Goal: Navigation & Orientation: Find specific page/section

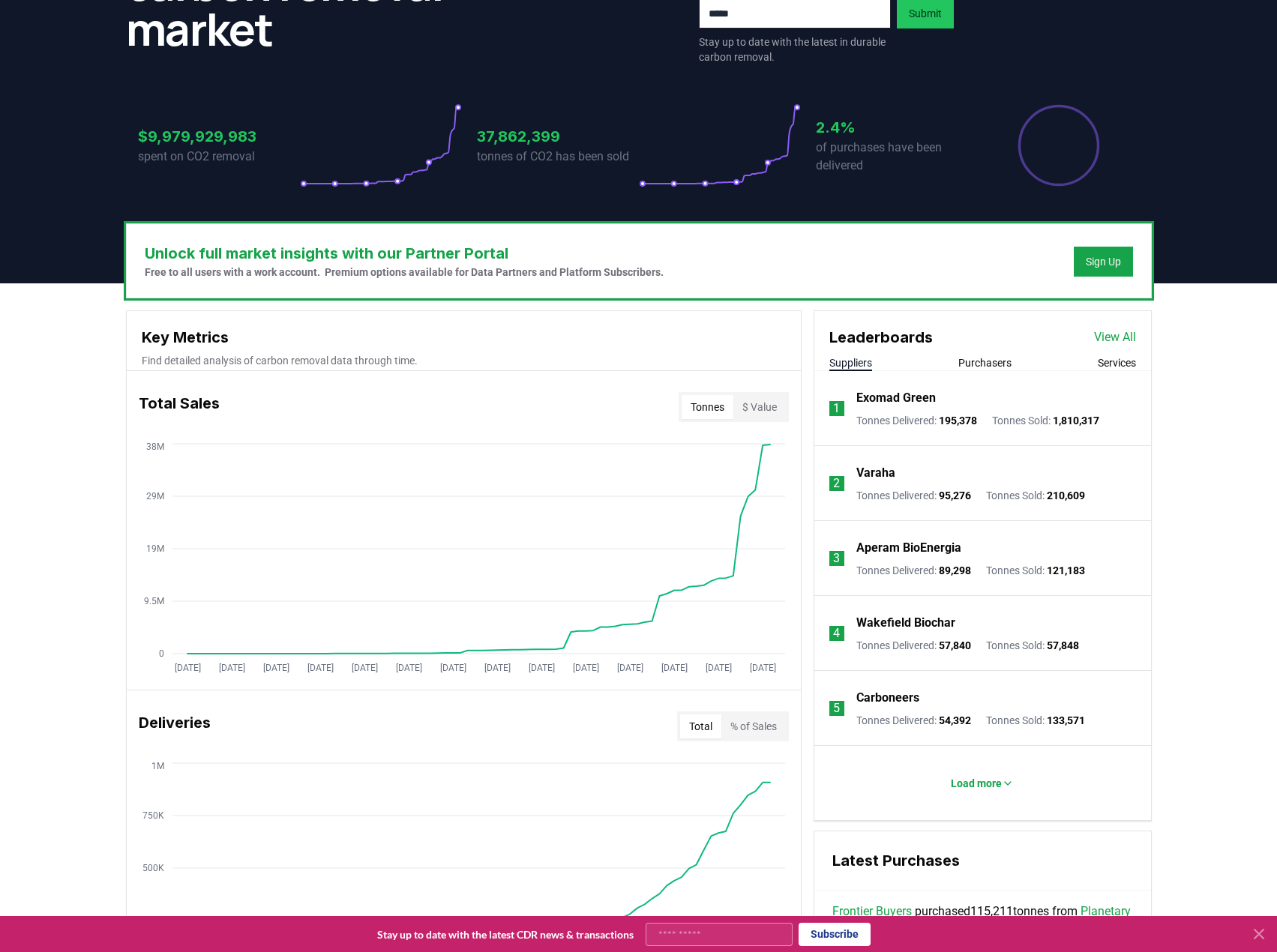
scroll to position [450, 0]
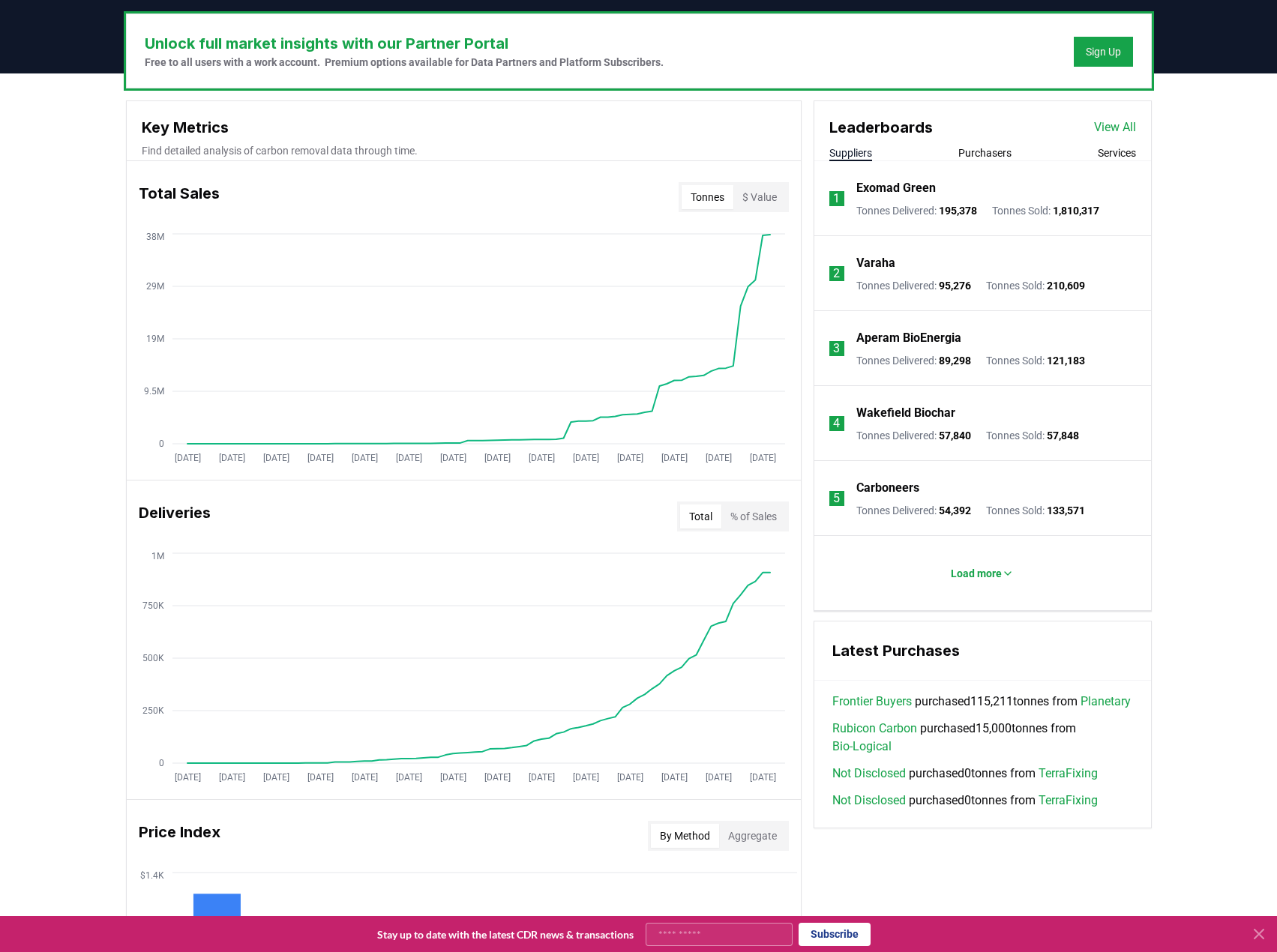
click at [921, 653] on h3 "Latest Purchases" at bounding box center [982, 650] width 301 height 22
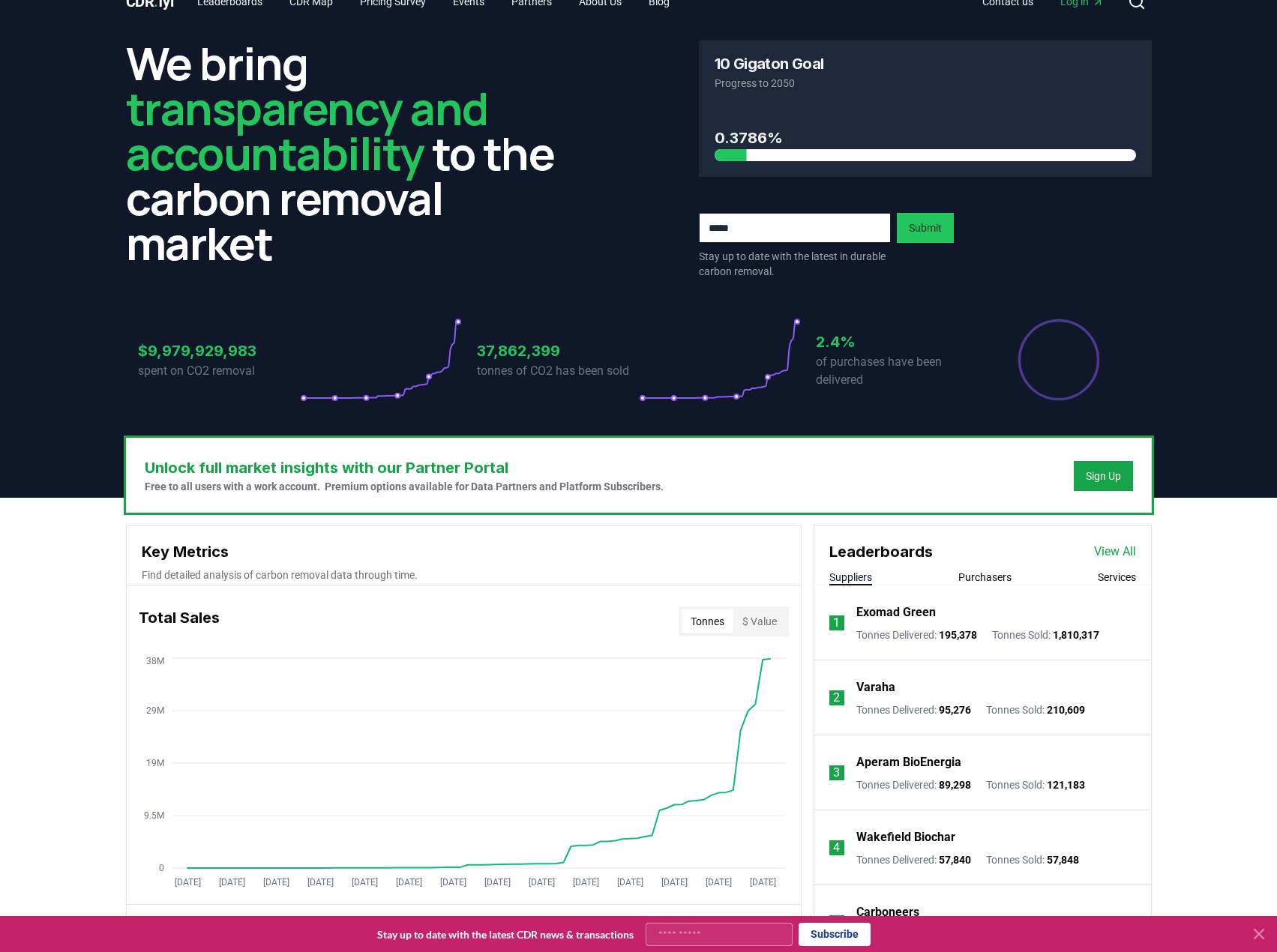
scroll to position [0, 0]
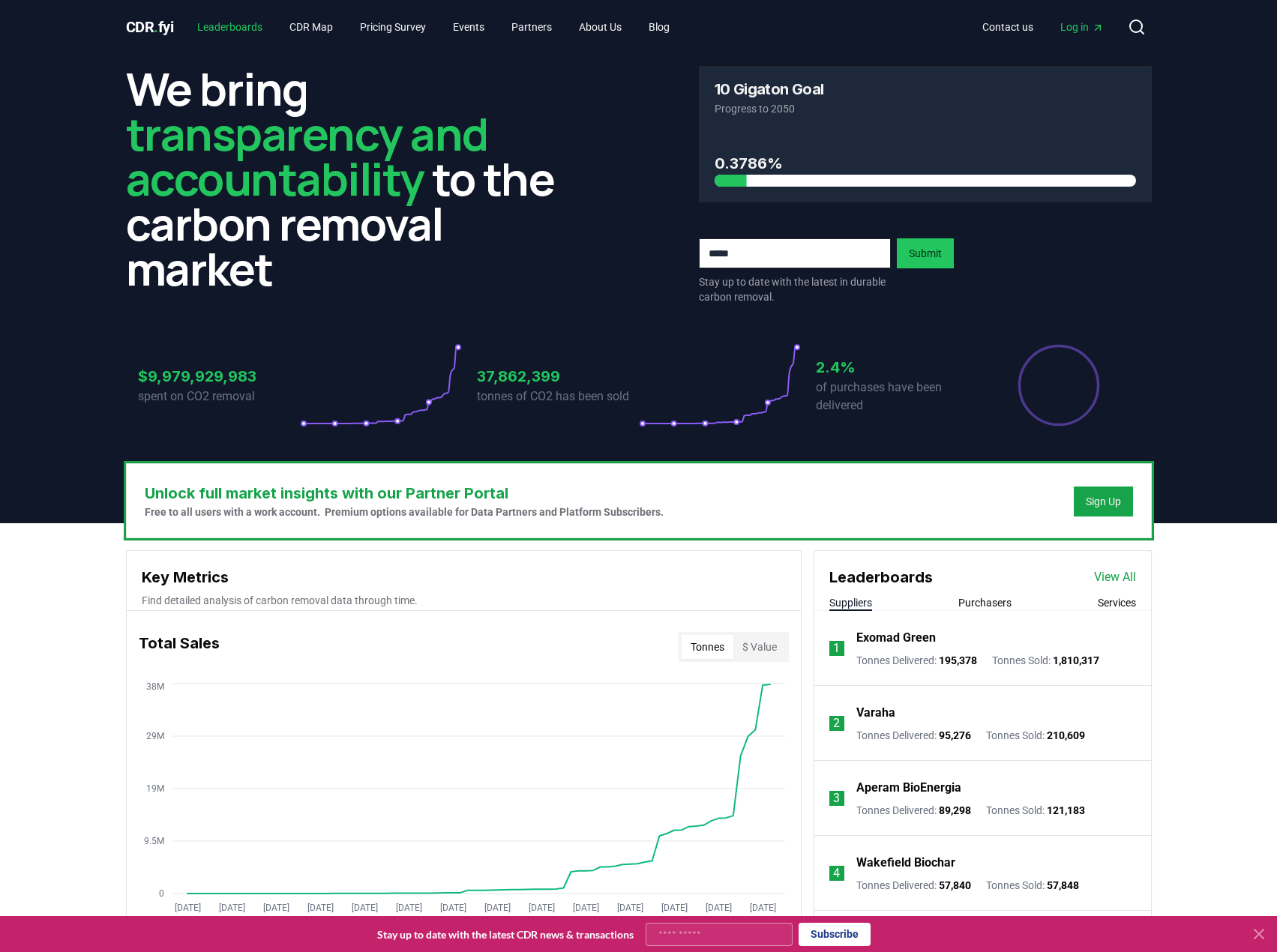
click at [245, 26] on link "Leaderboards" at bounding box center [230, 27] width 90 height 27
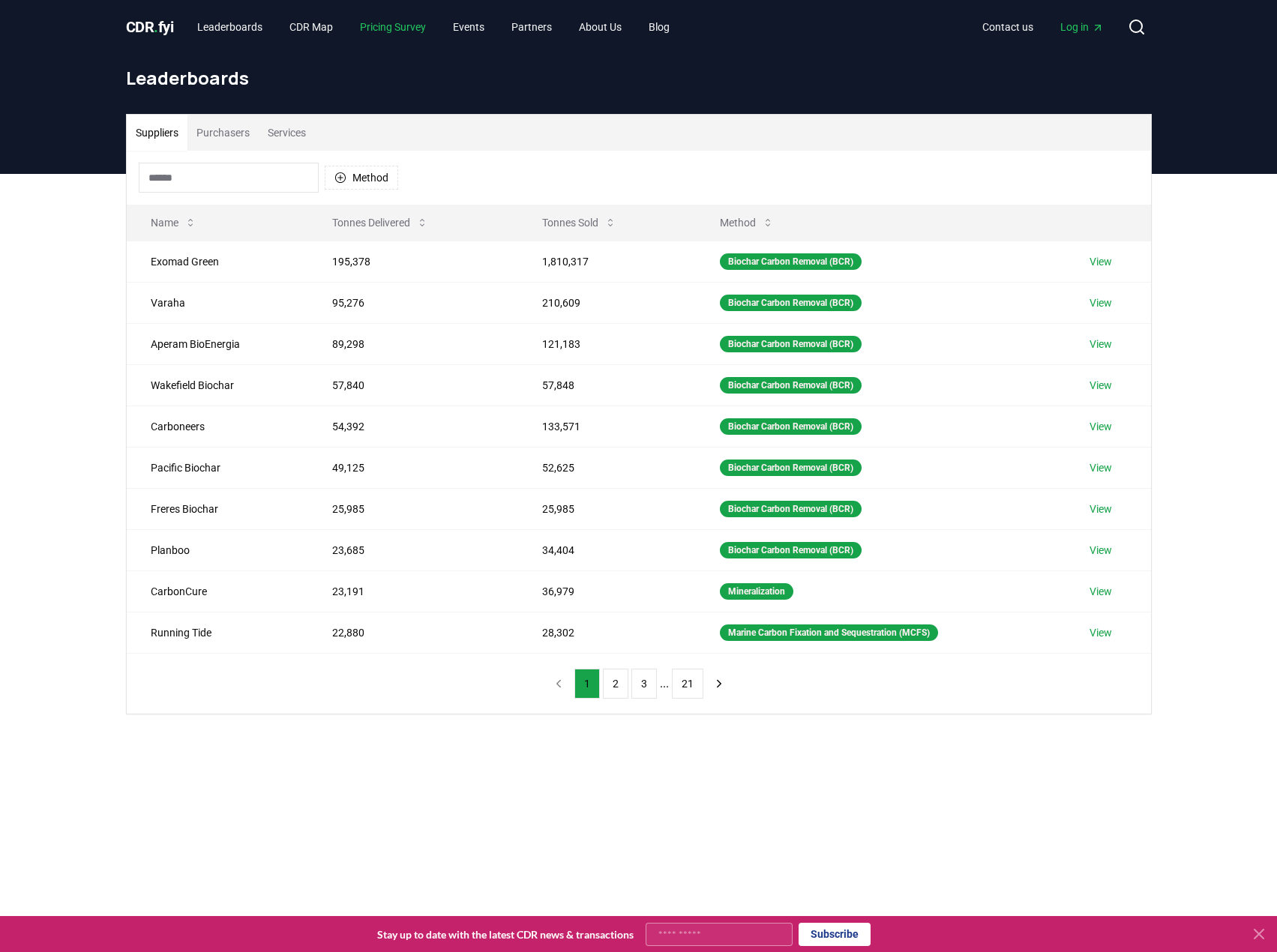
click at [403, 33] on link "Pricing Survey" at bounding box center [393, 27] width 90 height 27
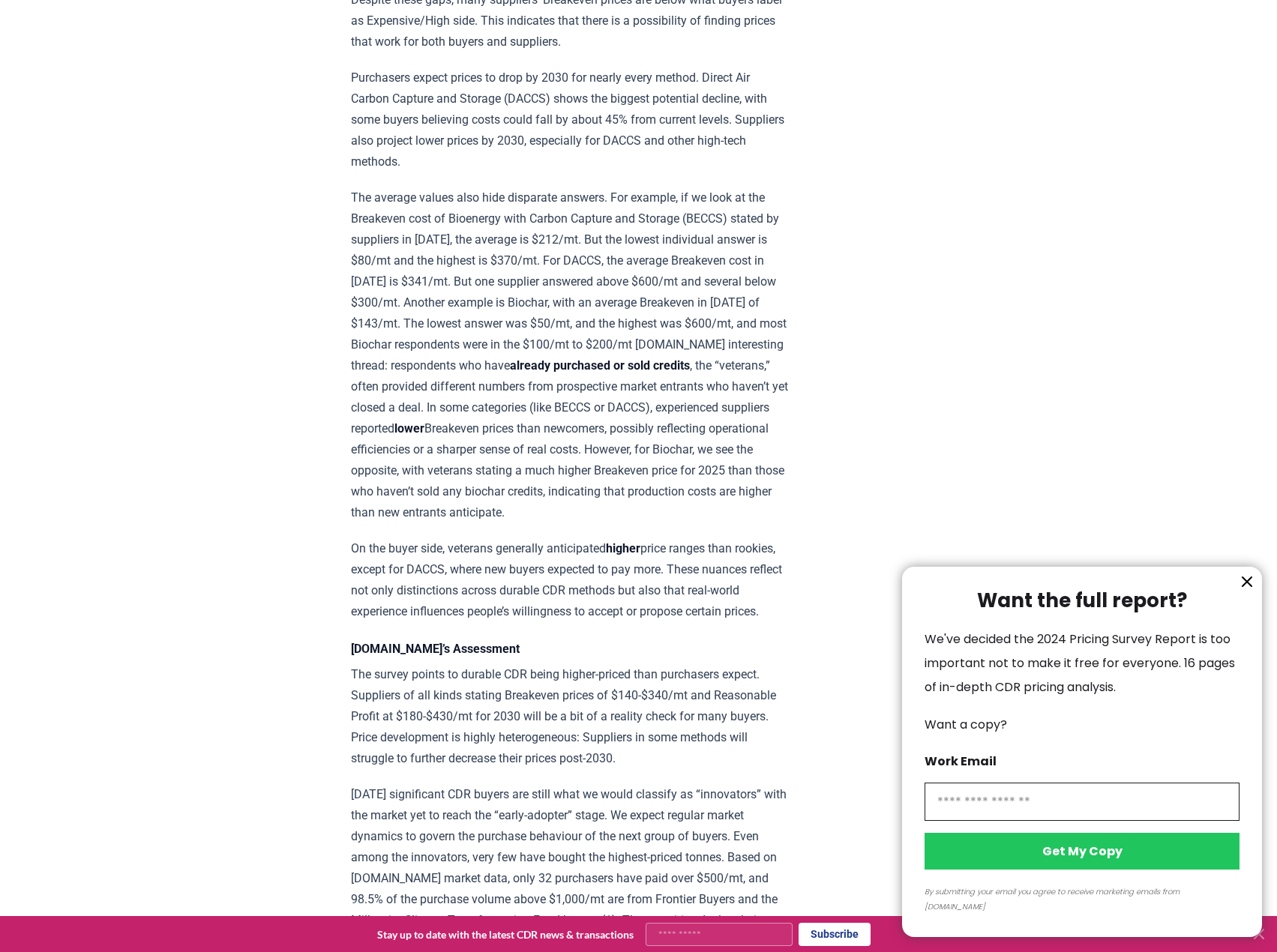
scroll to position [1799, 0]
